Goal: Check status: Check status

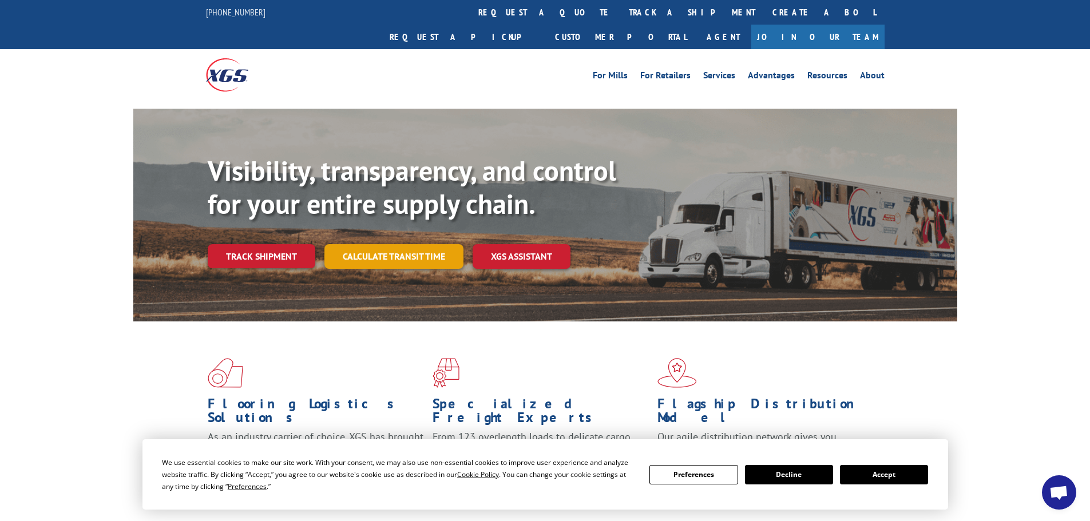
click at [402, 248] on div "Visibility, transparency, and control for your entire supply chain. Track shipm…" at bounding box center [582, 234] width 749 height 160
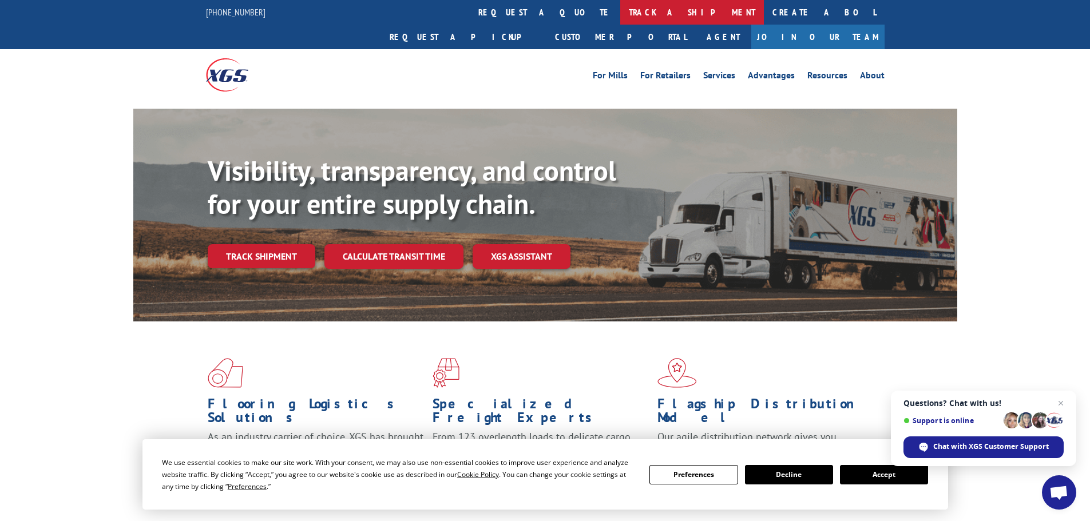
click at [620, 2] on link "track a shipment" at bounding box center [692, 12] width 144 height 25
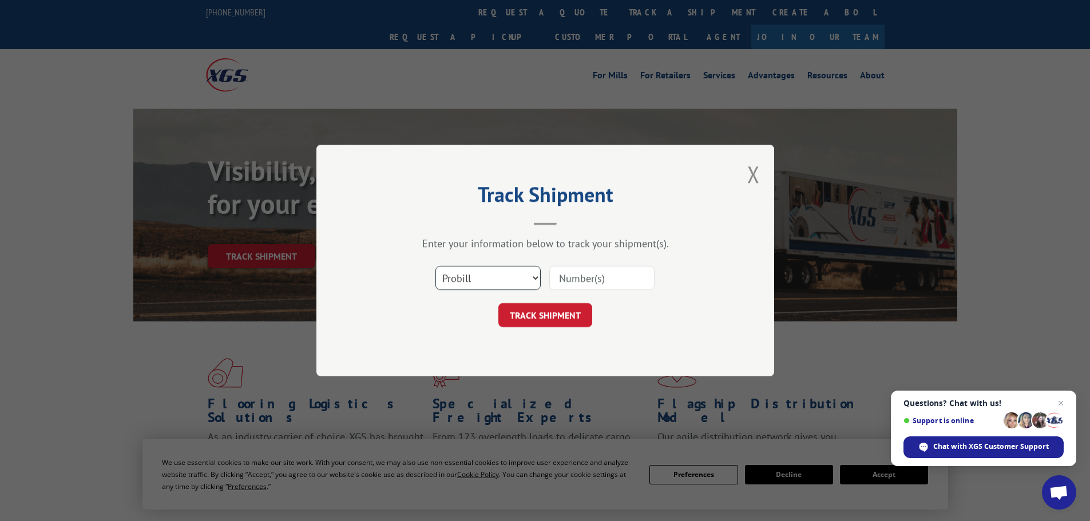
click at [532, 274] on select "Select category... Probill BOL PO" at bounding box center [487, 278] width 105 height 24
select select "bol"
click at [435, 266] on select "Select category... Probill BOL PO" at bounding box center [487, 278] width 105 height 24
click at [564, 279] on input at bounding box center [601, 278] width 105 height 24
type input "5238581"
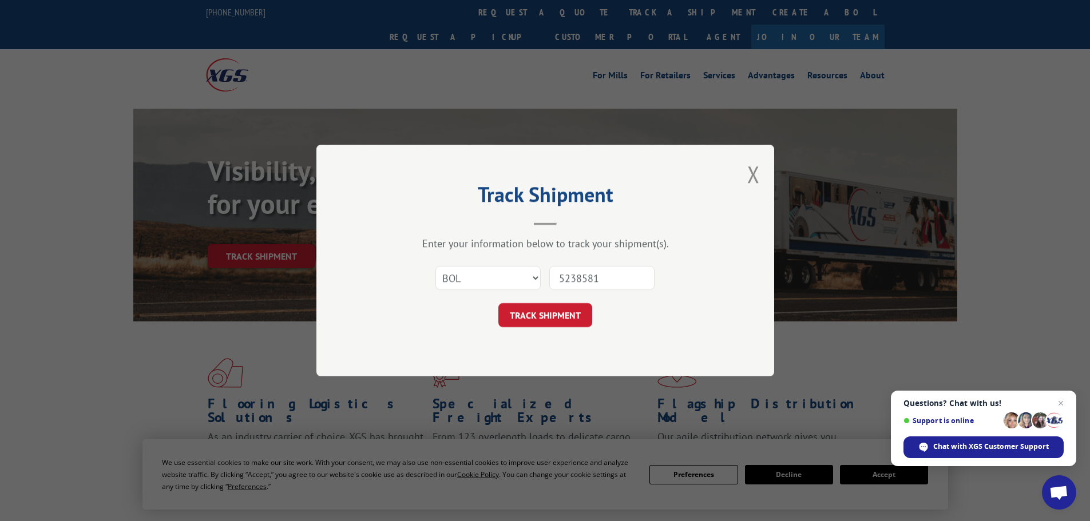
click at [498, 303] on button "TRACK SHIPMENT" at bounding box center [545, 315] width 94 height 24
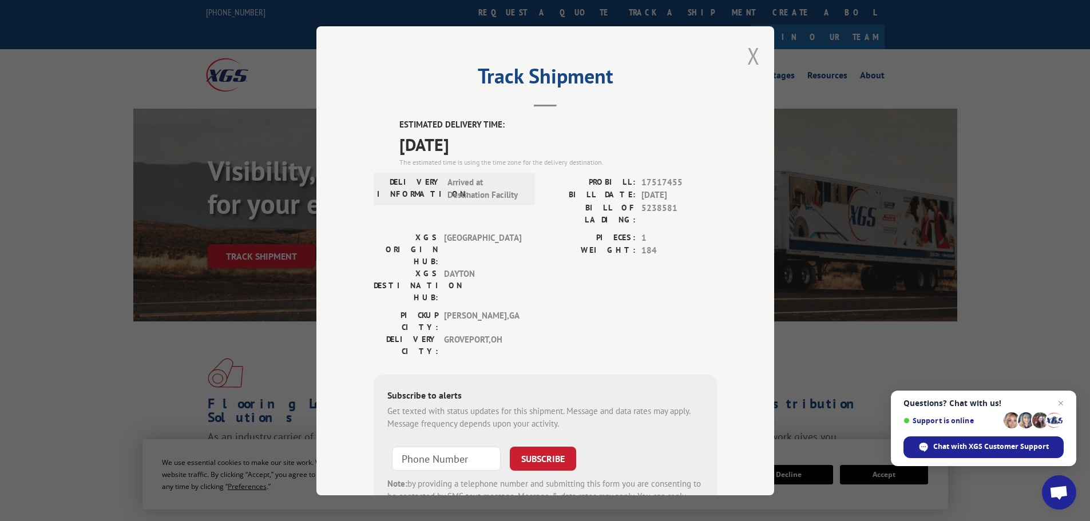
click at [747, 47] on button "Close modal" at bounding box center [753, 56] width 13 height 30
